Goal: Find contact information: Find contact information

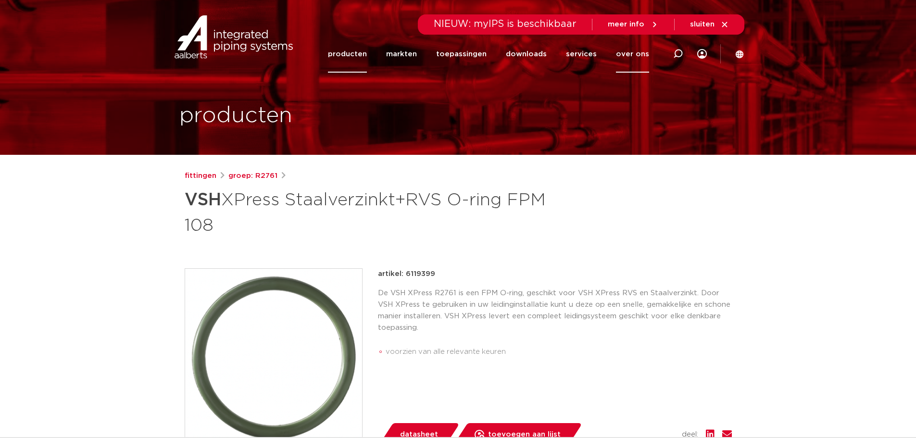
click at [636, 53] on link "over ons" at bounding box center [632, 54] width 33 height 37
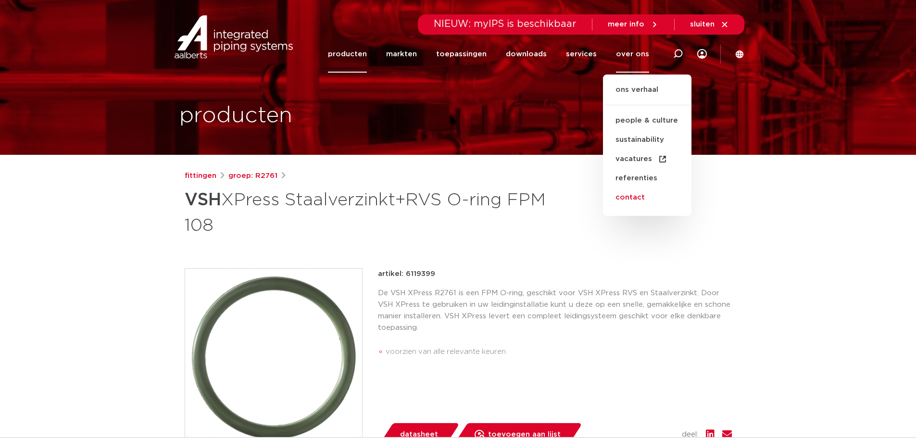
click at [638, 201] on link "contact" at bounding box center [647, 197] width 88 height 19
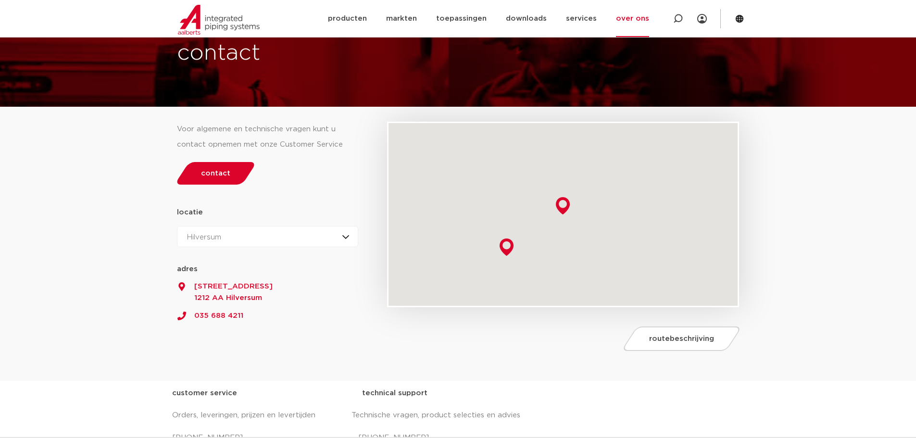
click at [249, 235] on div "Hilversum Hilversum Zeewolde" at bounding box center [268, 236] width 182 height 21
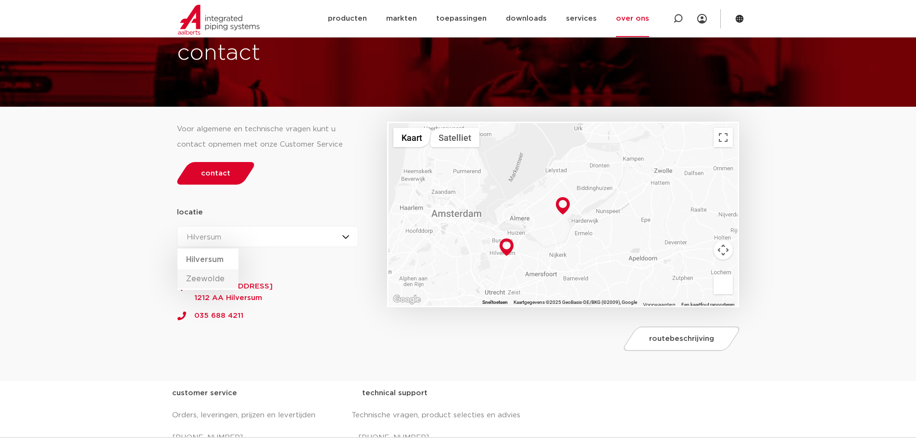
click at [219, 277] on li "Zeewolde" at bounding box center [207, 278] width 61 height 19
click at [216, 313] on link "035 688 4211" at bounding box center [268, 313] width 182 height 18
click at [12, 152] on section "Voor algemene en technische vragen kunt u contact opnemen met onze Customer Ser…" at bounding box center [458, 244] width 916 height 274
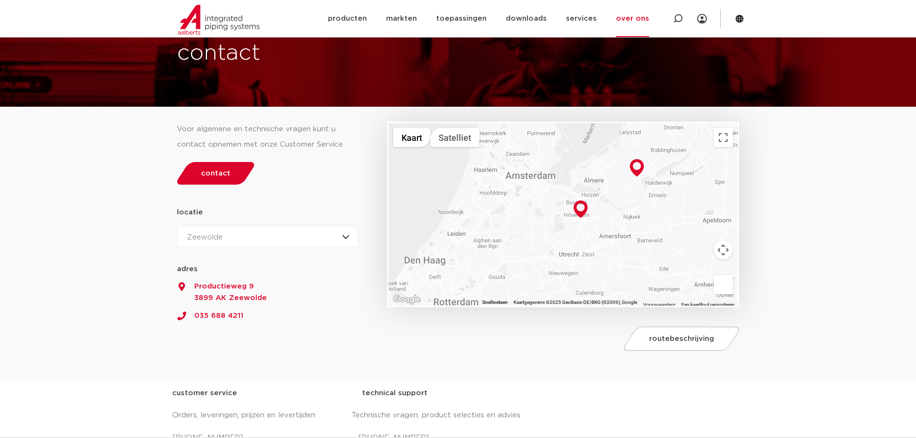
drag, startPoint x: 419, startPoint y: 249, endPoint x: 494, endPoint y: 211, distance: 84.1
click at [494, 211] on div at bounding box center [563, 214] width 349 height 183
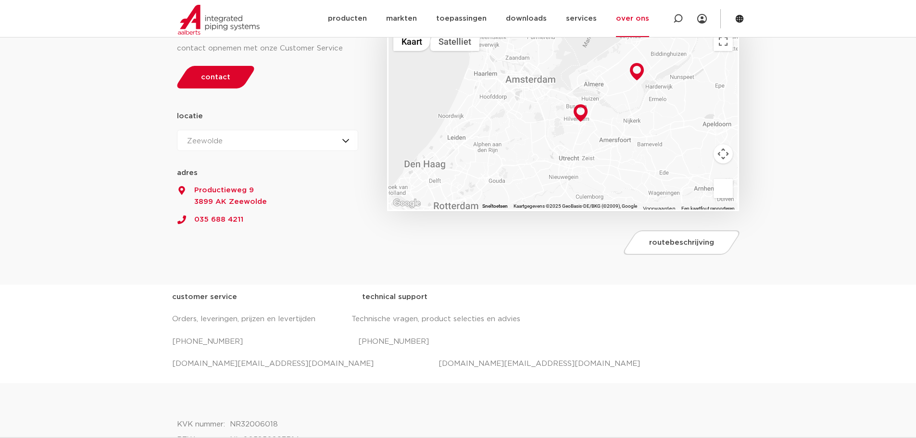
scroll to position [96, 0]
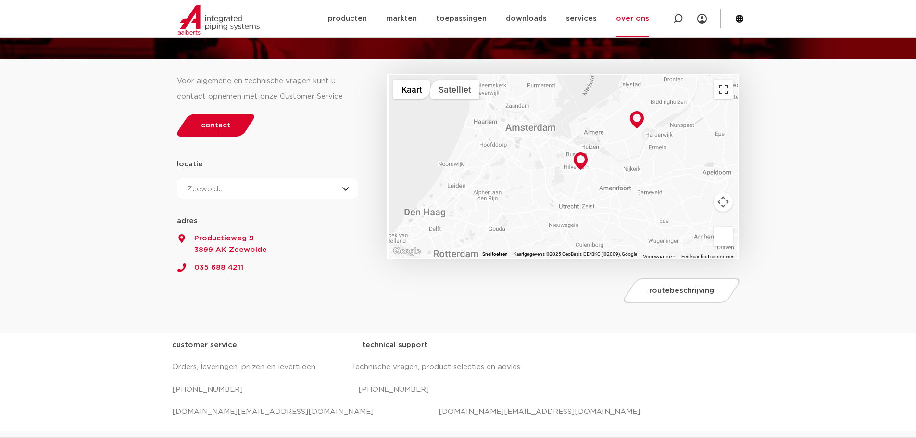
drag, startPoint x: 729, startPoint y: 88, endPoint x: 729, endPoint y: 147, distance: 58.2
click at [729, 88] on button "Weergave op volledig scherm aan- of uitzetten" at bounding box center [723, 89] width 19 height 19
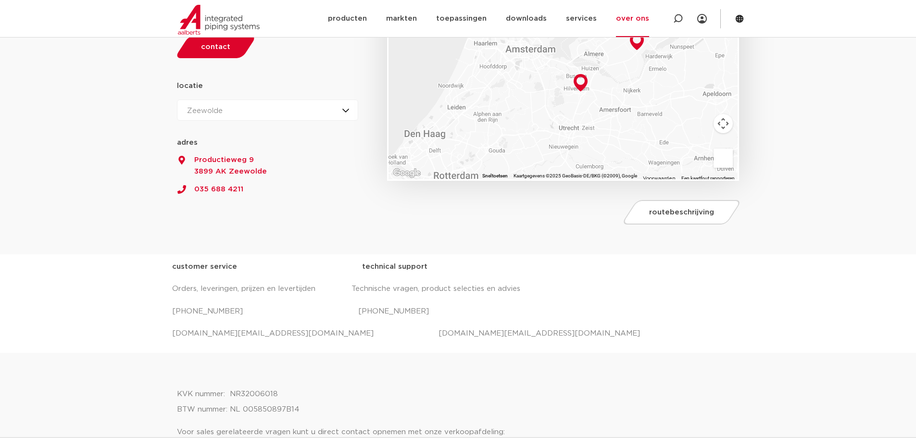
scroll to position [192, 0]
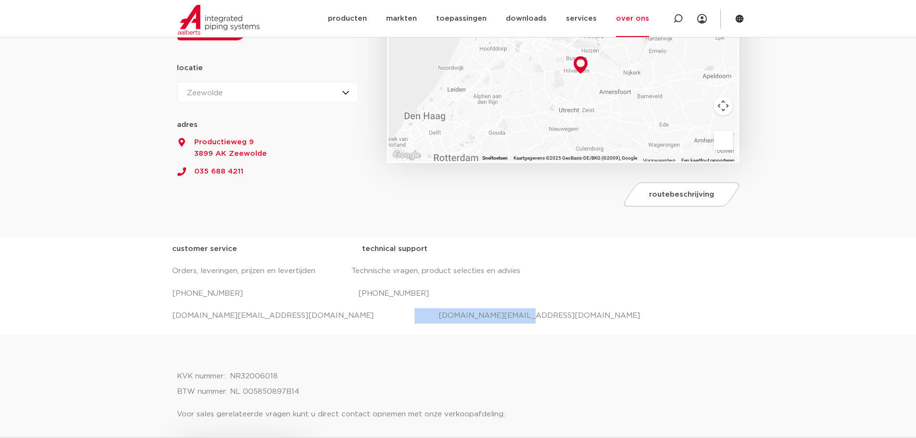
drag, startPoint x: 468, startPoint y: 316, endPoint x: 349, endPoint y: 317, distance: 119.7
click at [349, 317] on p "salessupport.nl@aalberts-ips.com projecten.nl@aalberts-ips.com" at bounding box center [458, 315] width 572 height 15
copy p "projecten.nl@aalberts-ips.com"
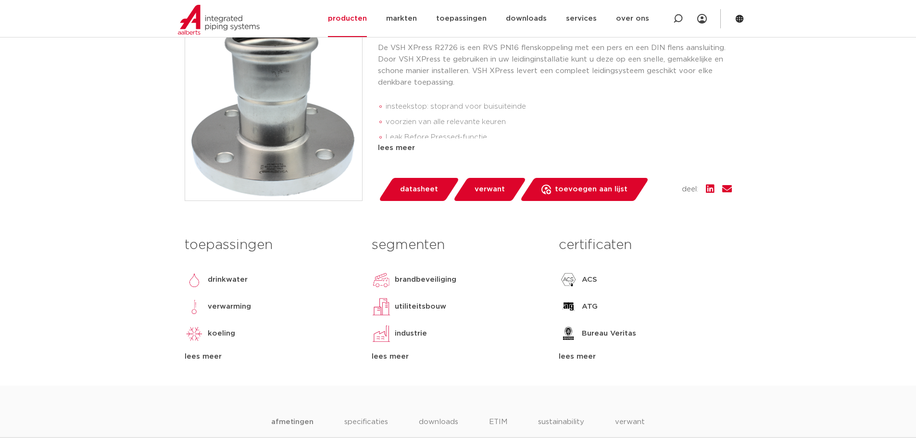
scroll to position [240, 0]
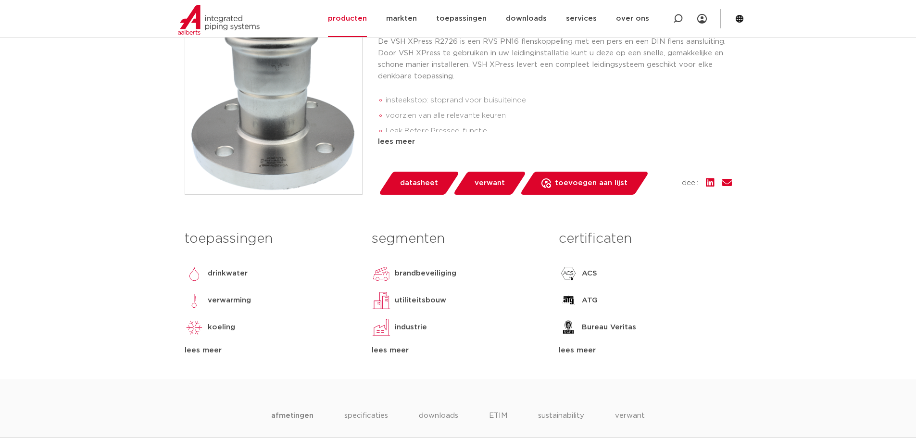
scroll to position [144, 0]
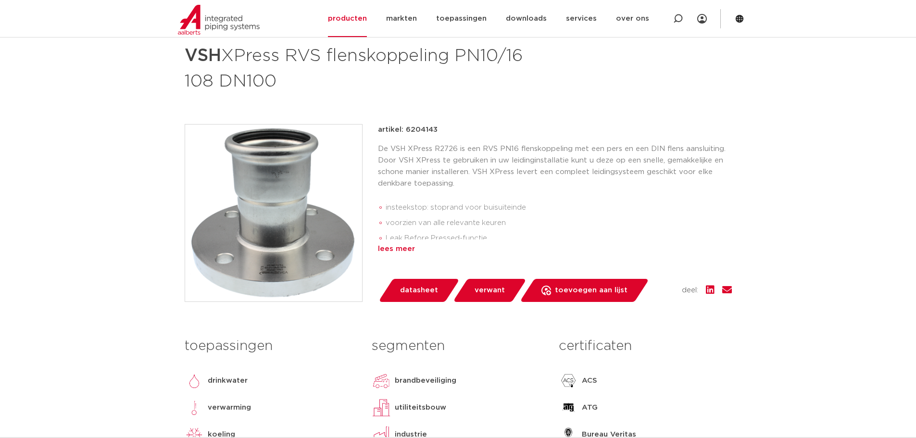
click at [406, 248] on div "lees meer" at bounding box center [555, 249] width 354 height 12
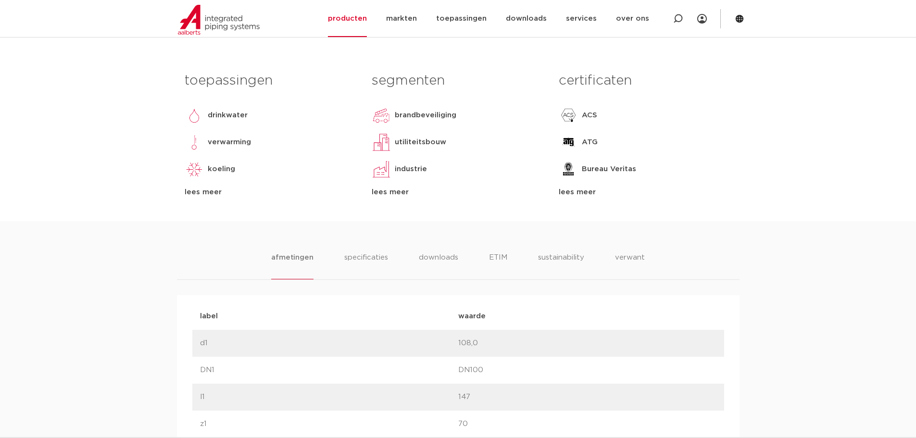
scroll to position [529, 0]
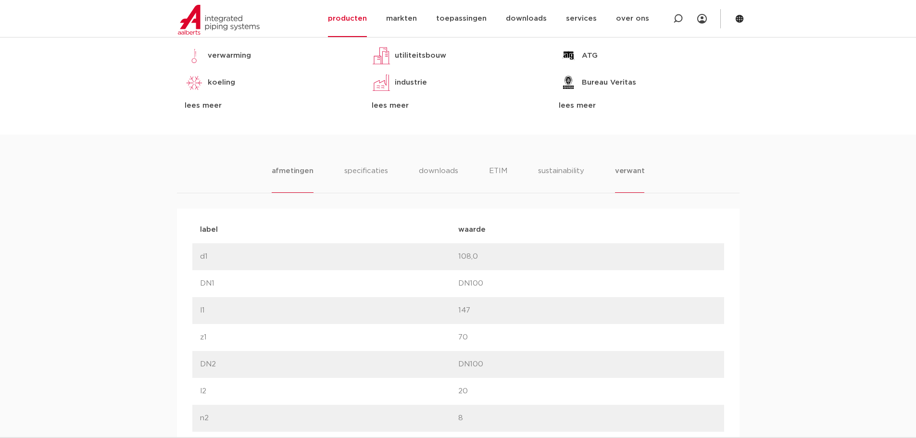
click at [641, 166] on li "verwant" at bounding box center [630, 178] width 30 height 27
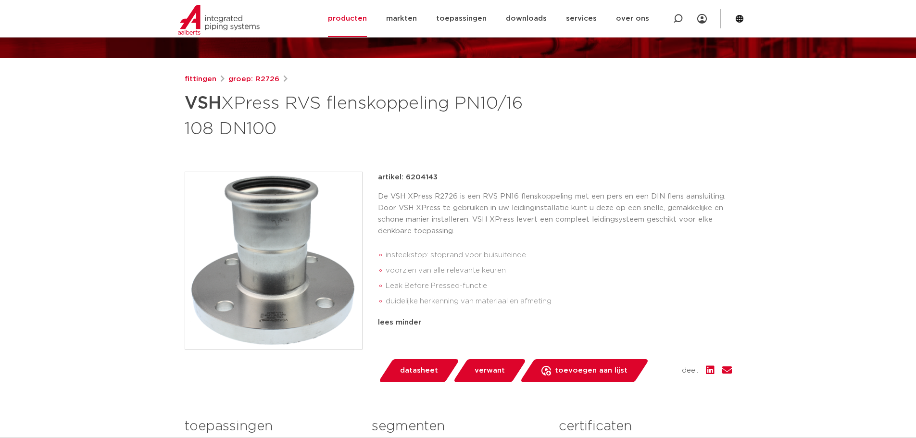
scroll to position [0, 0]
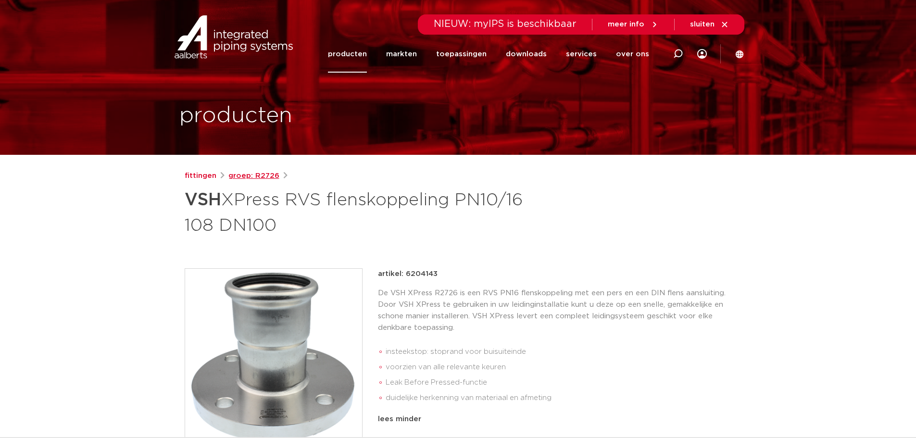
click at [271, 178] on link "groep: R2726" at bounding box center [253, 176] width 51 height 12
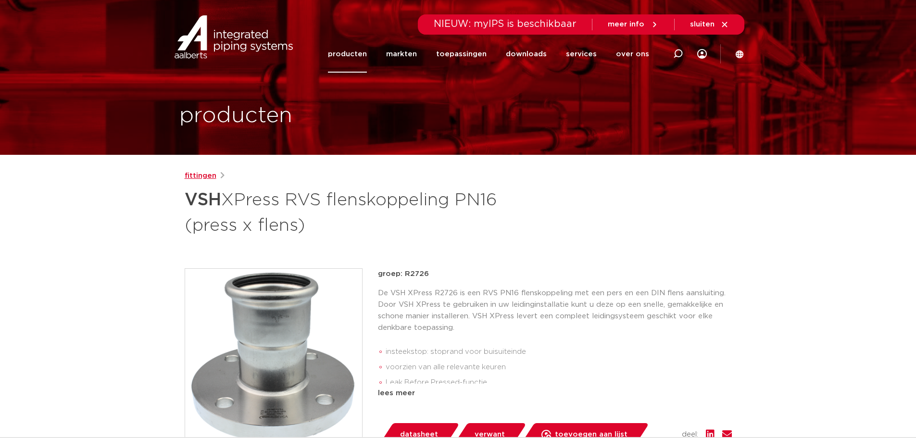
click at [205, 176] on link "fittingen" at bounding box center [201, 176] width 32 height 12
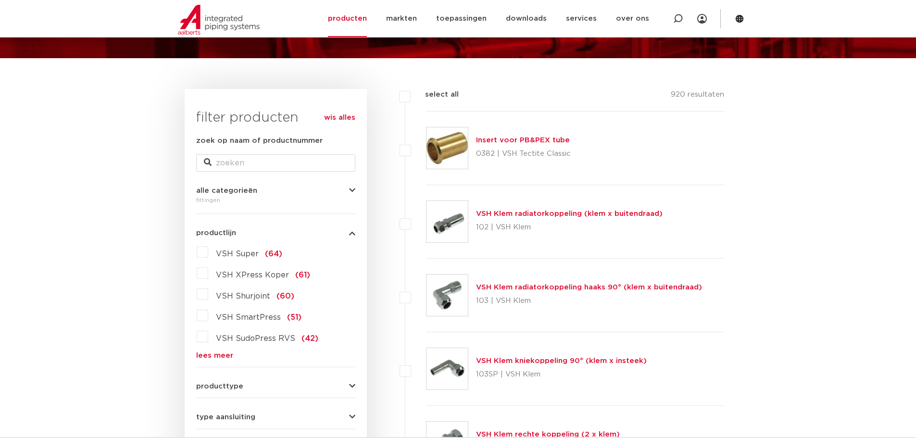
scroll to position [96, 0]
click at [212, 353] on link "lees meer" at bounding box center [275, 356] width 159 height 7
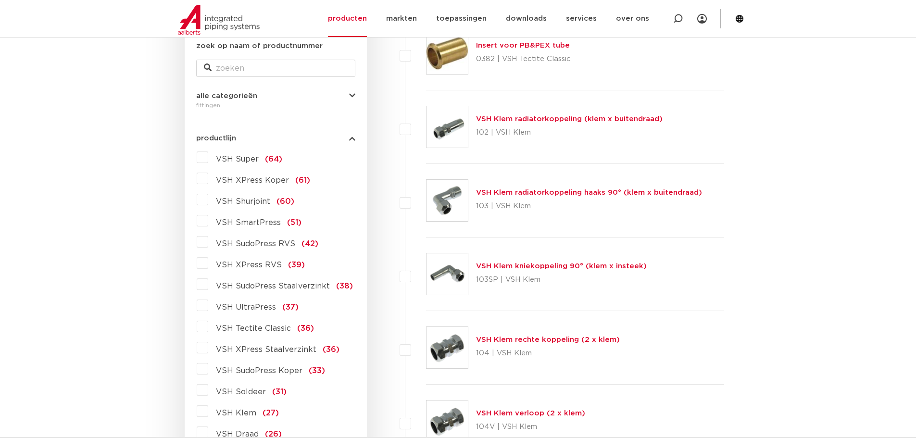
scroll to position [192, 0]
click at [208, 263] on label "VSH XPress RVS (39)" at bounding box center [256, 261] width 97 height 15
click at [0, 0] on input "VSH XPress RVS (39)" at bounding box center [0, 0] width 0 height 0
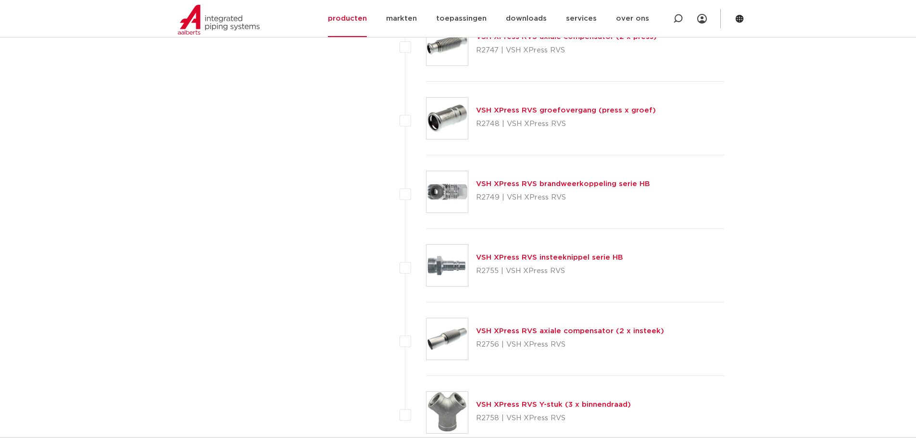
scroll to position [2620, 0]
